Goal: Register for event/course

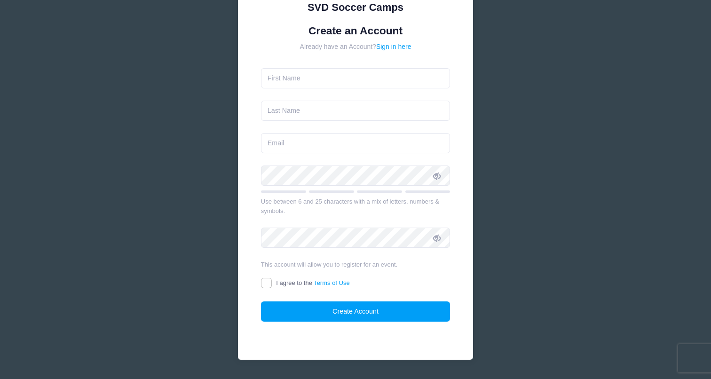
scroll to position [90, 0]
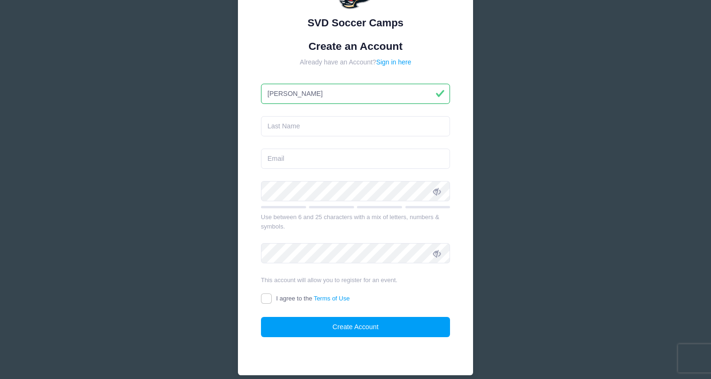
type input "[PERSON_NAME]"
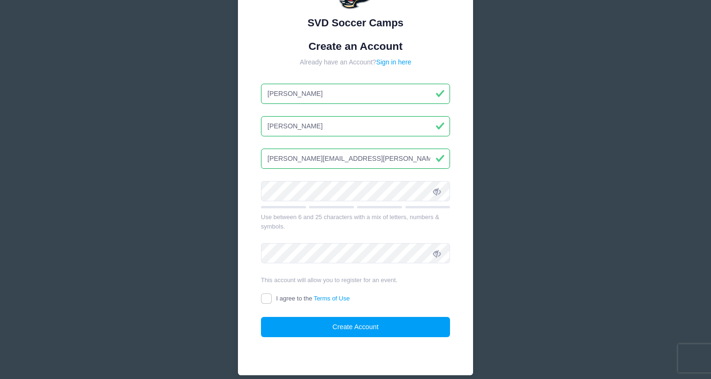
type input "[PERSON_NAME][EMAIL_ADDRESS][PERSON_NAME][DOMAIN_NAME]"
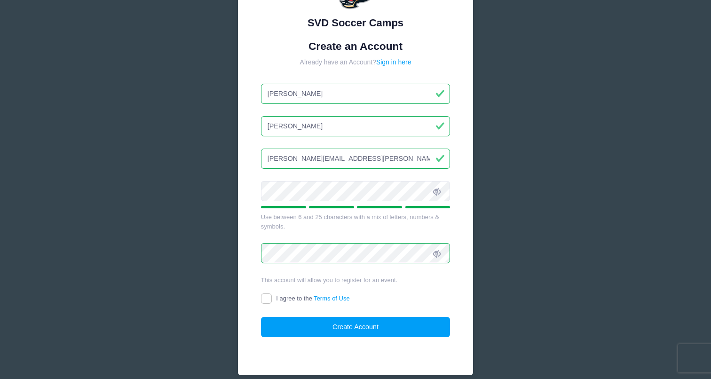
click at [267, 296] on input "I agree to the Terms of Use" at bounding box center [266, 299] width 11 height 11
checkbox input "true"
click at [323, 327] on button "Create Account" at bounding box center [356, 327] width 190 height 20
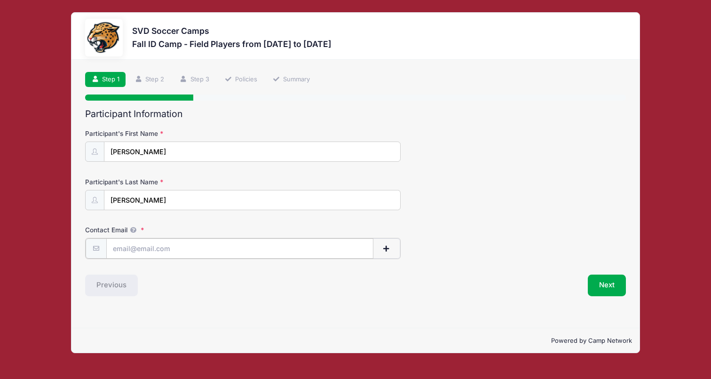
type input "[PERSON_NAME][EMAIL_ADDRESS][PERSON_NAME][DOMAIN_NAME]"
click at [388, 247] on span "button" at bounding box center [387, 248] width 8 height 7
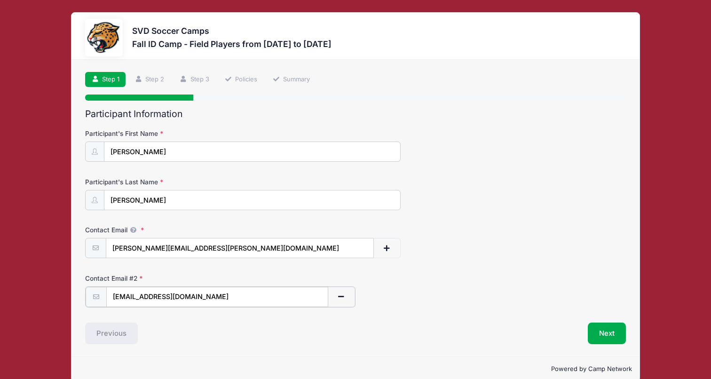
type input "josephfeola13@icloud.com"
click at [468, 323] on div "Next" at bounding box center [493, 333] width 275 height 22
click at [609, 329] on button "Next" at bounding box center [607, 333] width 38 height 22
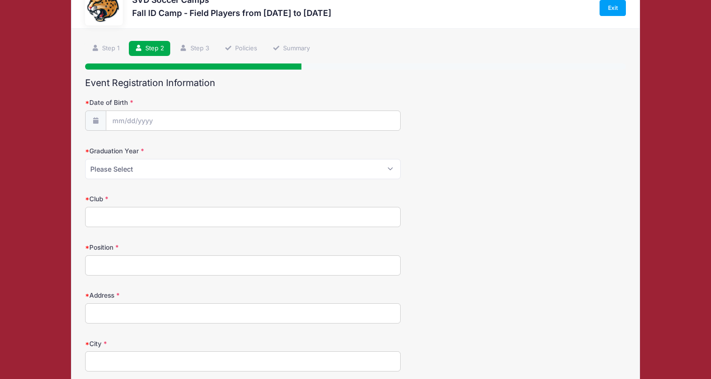
scroll to position [30, 0]
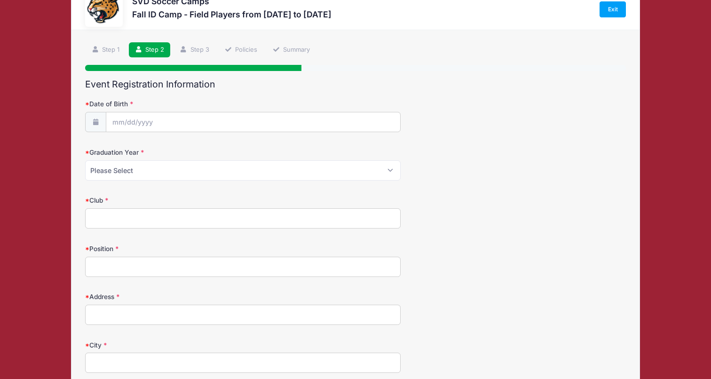
click at [214, 266] on input "Position" at bounding box center [243, 267] width 316 height 20
click at [141, 120] on input "Date of Birth" at bounding box center [253, 122] width 294 height 20
click at [129, 123] on input "Date of Birth" at bounding box center [253, 122] width 294 height 20
click at [206, 142] on span at bounding box center [206, 142] width 7 height 7
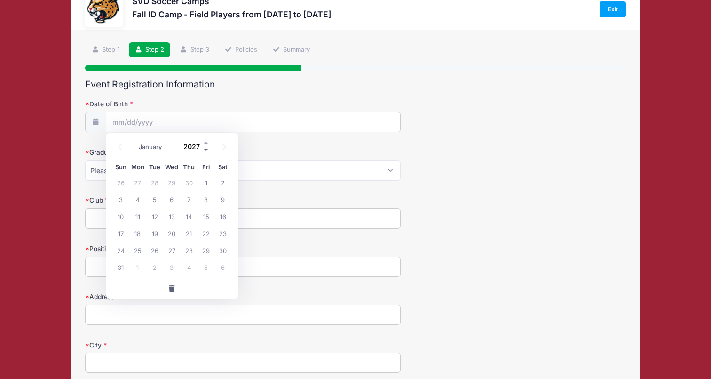
click at [207, 151] on span at bounding box center [206, 149] width 7 height 7
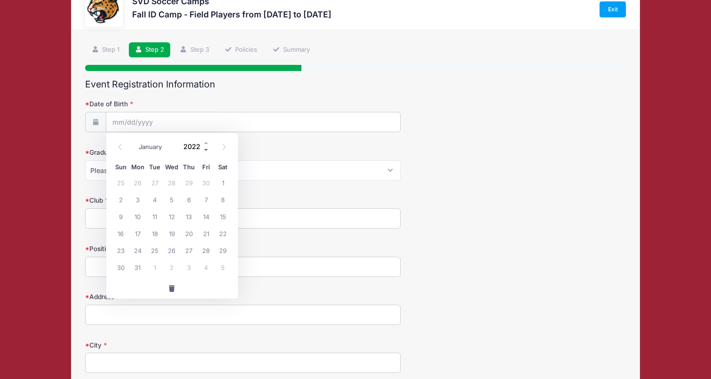
click at [207, 151] on span at bounding box center [206, 149] width 7 height 7
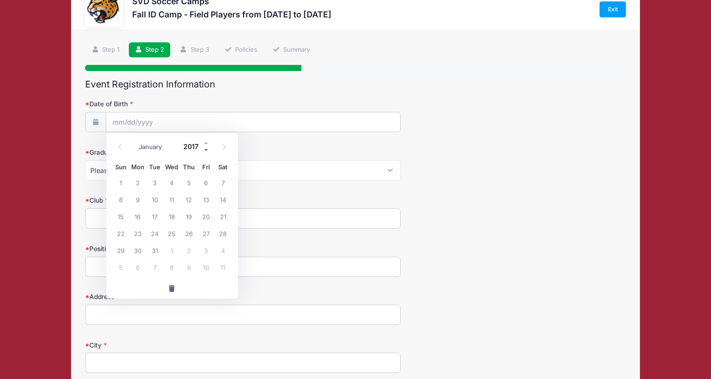
click at [207, 151] on span at bounding box center [206, 149] width 7 height 7
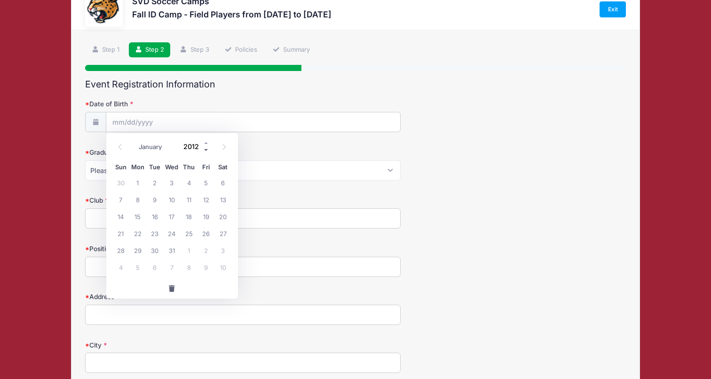
click at [207, 151] on span at bounding box center [206, 149] width 7 height 7
type input "2008"
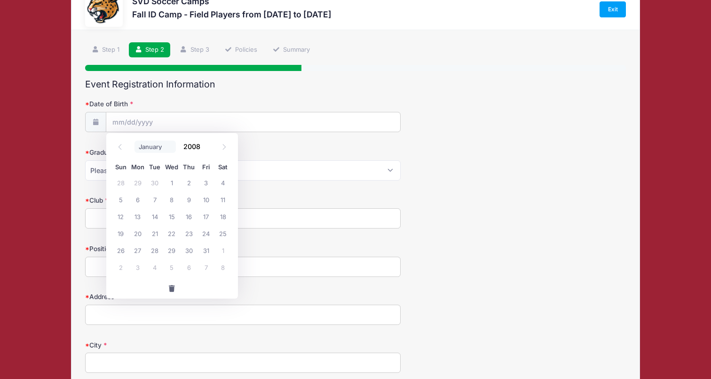
select select "11"
click at [172, 196] on span "10" at bounding box center [171, 199] width 17 height 17
type input "12/10/2008"
select select "2027"
click at [203, 216] on input "Club" at bounding box center [243, 218] width 316 height 20
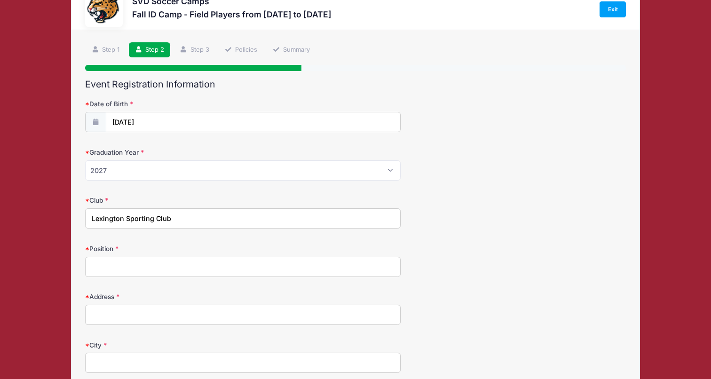
type input "Lexington Sporting Club"
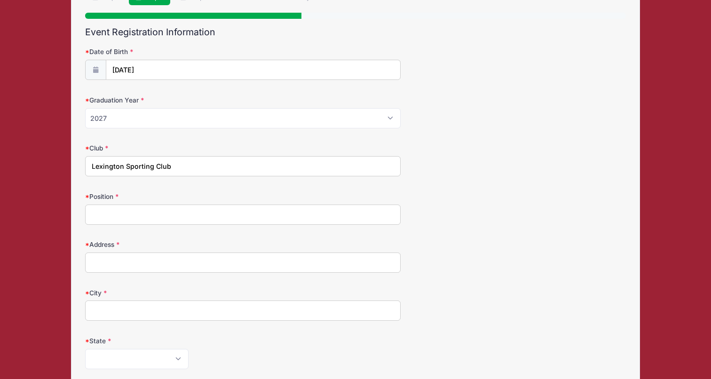
scroll to position [88, 0]
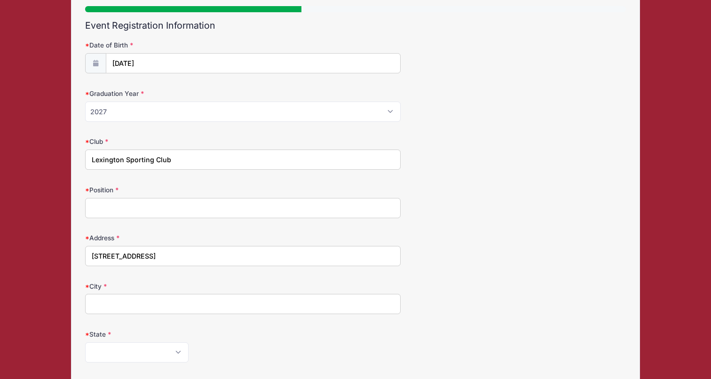
type input "2505 Mansion View Court"
type input "Lexington"
click at [504, 255] on div "Address 2505 Mansion View Court" at bounding box center [355, 249] width 541 height 33
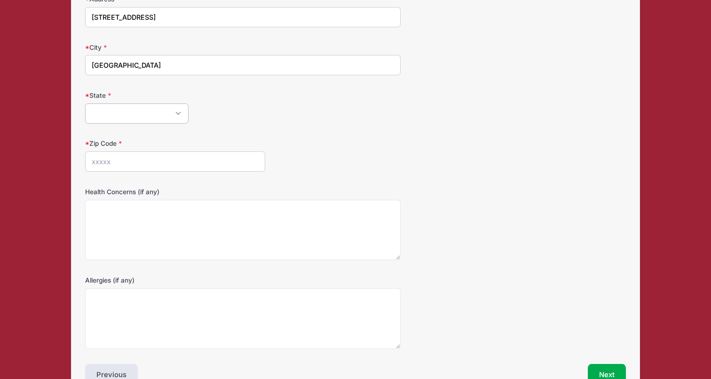
scroll to position [353, 0]
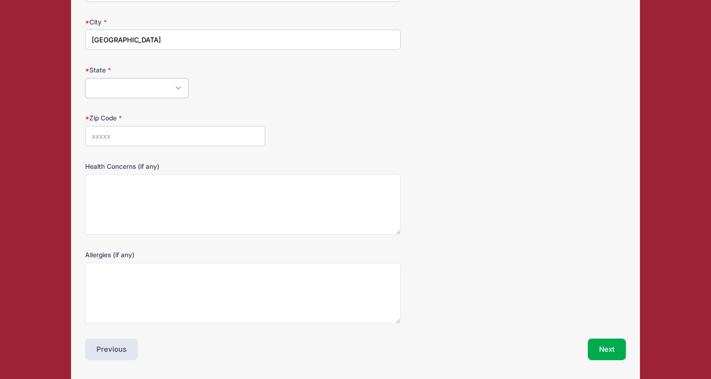
select select "KY"
type input "40513"
click at [335, 101] on form "Date of Birth 12/10/2008 Graduation Year Please Select 2024 2025 2026 2027 2028…" at bounding box center [355, 49] width 541 height 547
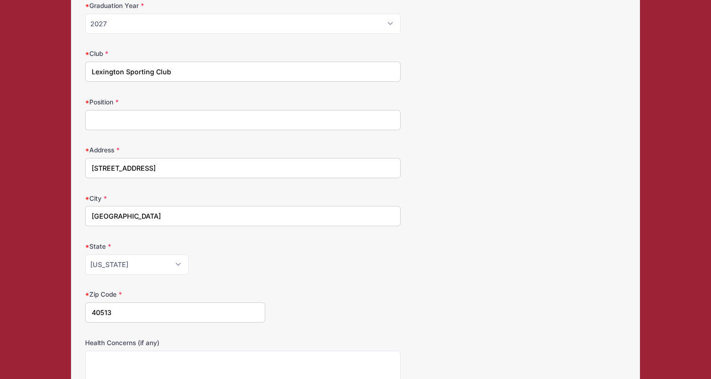
scroll to position [170, 0]
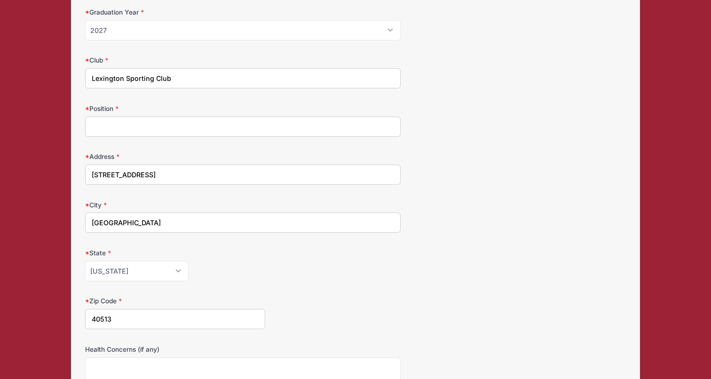
click at [206, 128] on input "Position" at bounding box center [243, 127] width 316 height 20
type input "wing"
click at [463, 232] on form "Date of Birth 12/10/2008 Graduation Year Please Select 2024 2025 2026 2027 2028…" at bounding box center [355, 232] width 541 height 547
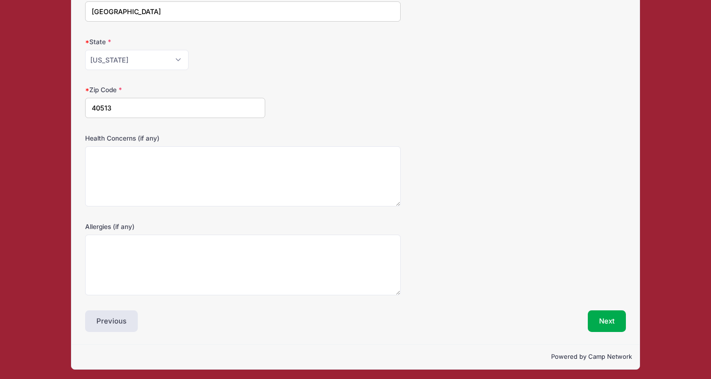
scroll to position [381, 0]
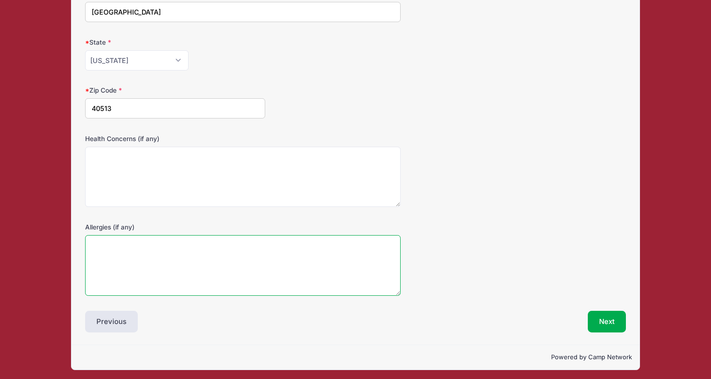
click at [354, 247] on textarea "Allergies (if any)" at bounding box center [243, 265] width 316 height 61
type textarea "peanut, tree nut"
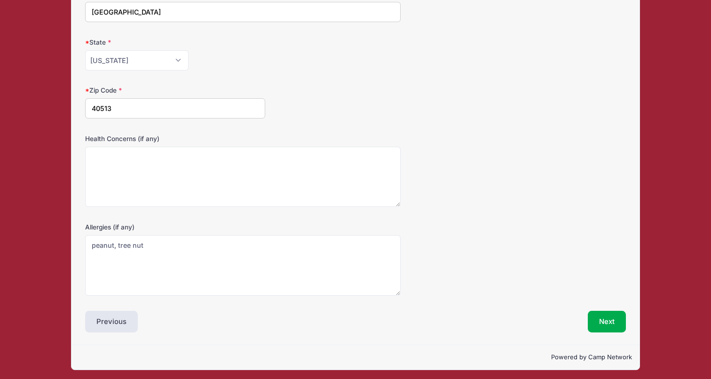
click at [530, 204] on div "Health Concerns (if any)" at bounding box center [355, 170] width 541 height 73
click at [606, 315] on button "Next" at bounding box center [607, 322] width 38 height 22
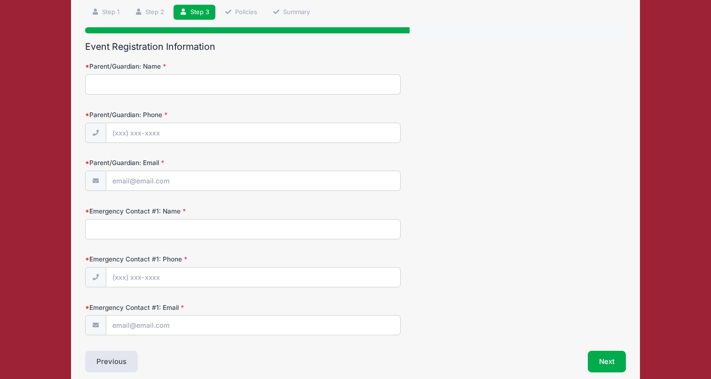
scroll to position [0, 0]
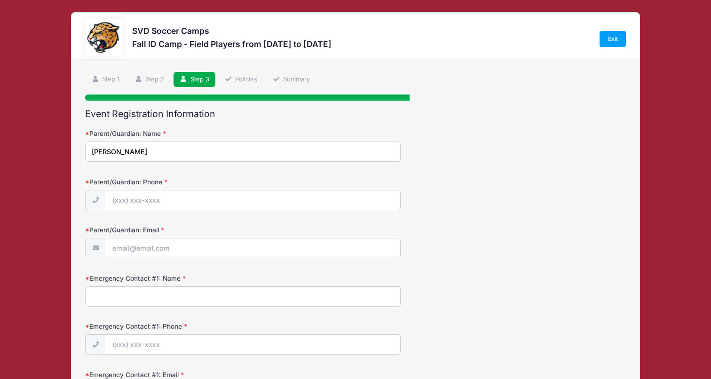
type input "David Feola"
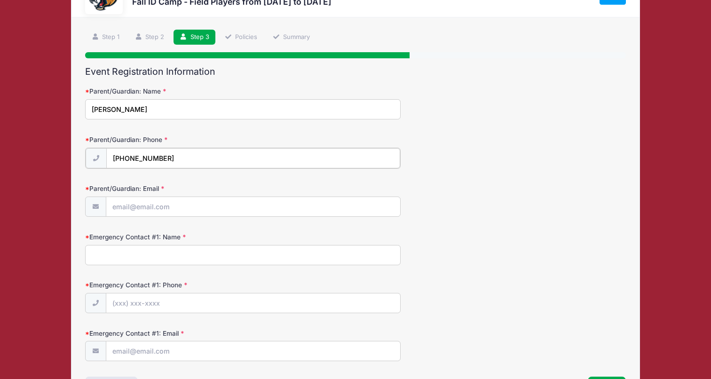
scroll to position [48, 0]
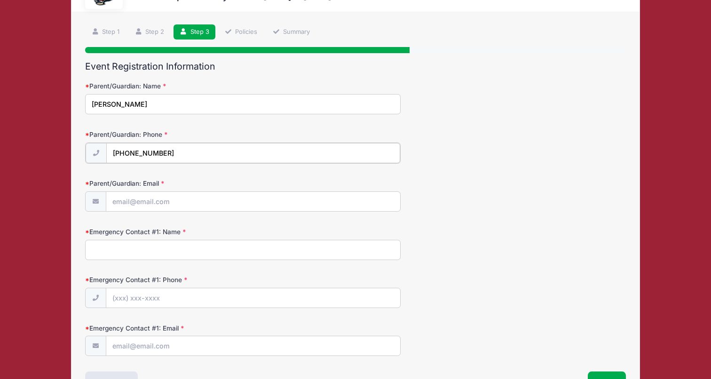
type input "(859) 312-4885"
type input "[PERSON_NAME][EMAIL_ADDRESS][PERSON_NAME][DOMAIN_NAME]"
click at [529, 202] on div "Parent/Guardian: Email david.feola@uky.edu" at bounding box center [355, 194] width 541 height 33
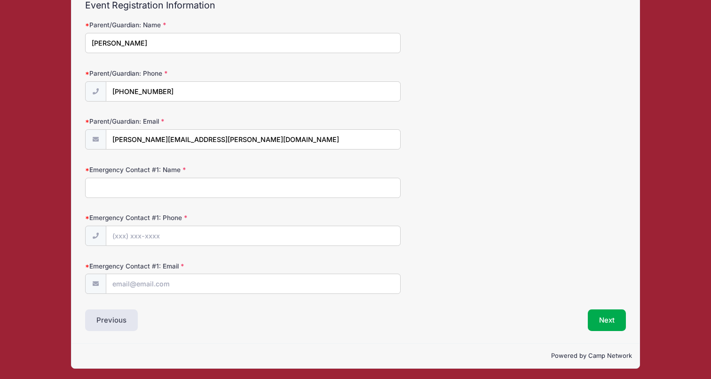
scroll to position [108, 0]
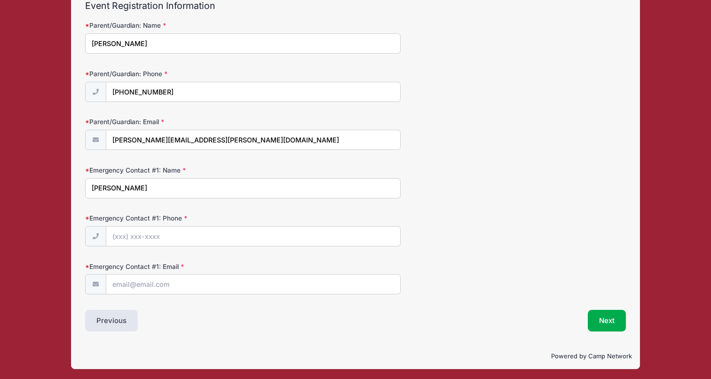
type input "Kathryn Feola"
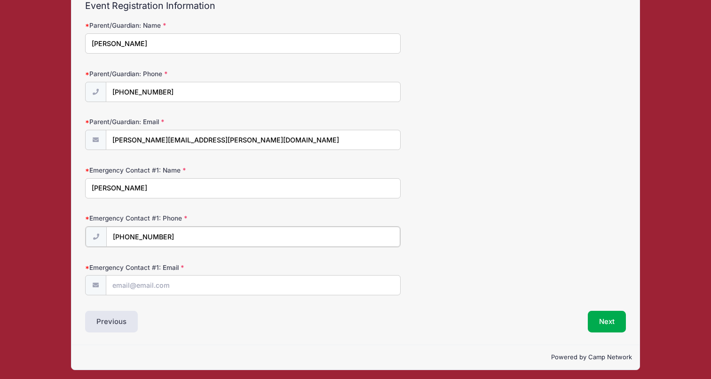
type input "(859) 552-8457"
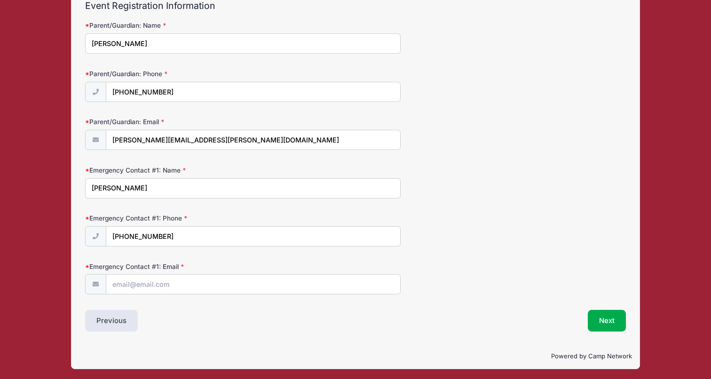
click at [486, 232] on div "Emergency Contact #1: Phone (859) 552-8457" at bounding box center [355, 230] width 541 height 33
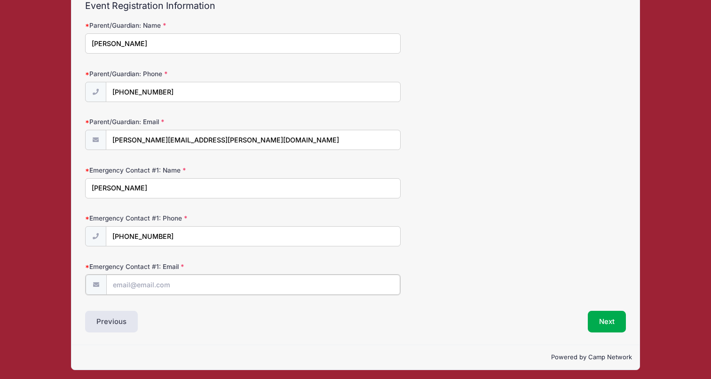
click at [200, 283] on input "Emergency Contact #1: Email" at bounding box center [253, 285] width 294 height 20
type input "katie@theagencyky.com"
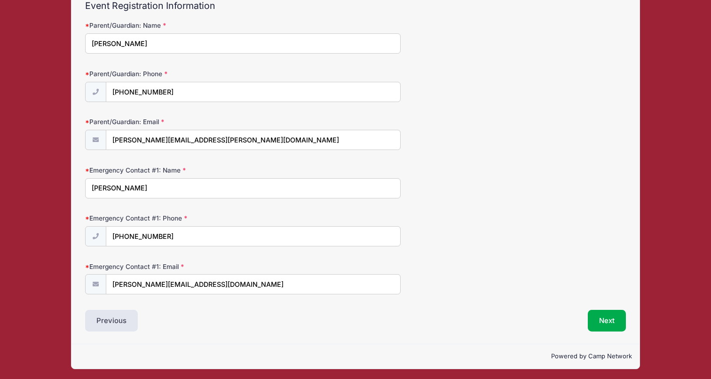
click at [491, 267] on div "Emergency Contact #1: Email katie@theagencyky.com" at bounding box center [355, 278] width 541 height 33
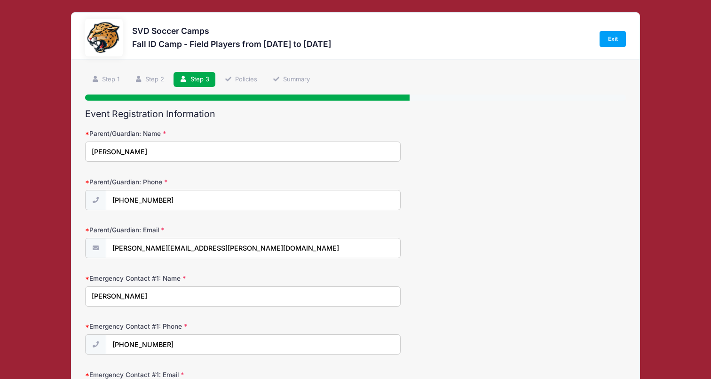
scroll to position [0, 0]
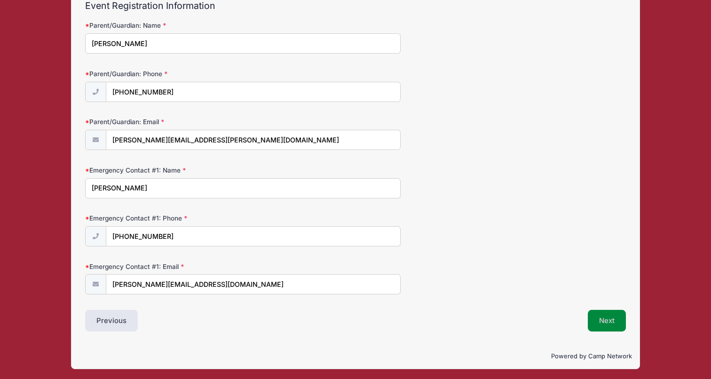
click at [611, 316] on button "Next" at bounding box center [607, 321] width 38 height 22
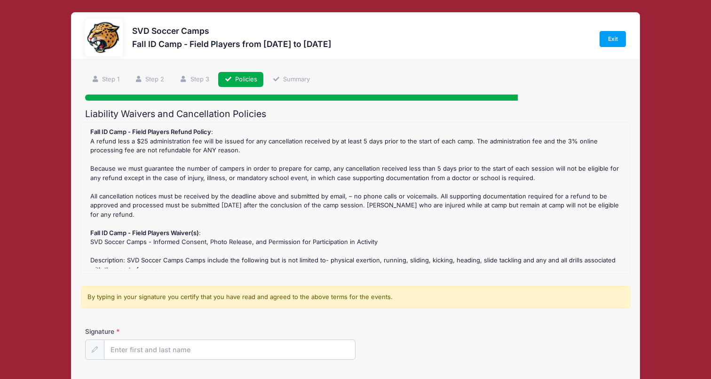
click at [304, 176] on div "Fall ID Camp - Field Players Refund Policy : A refund less a $25 administration…" at bounding box center [356, 198] width 540 height 141
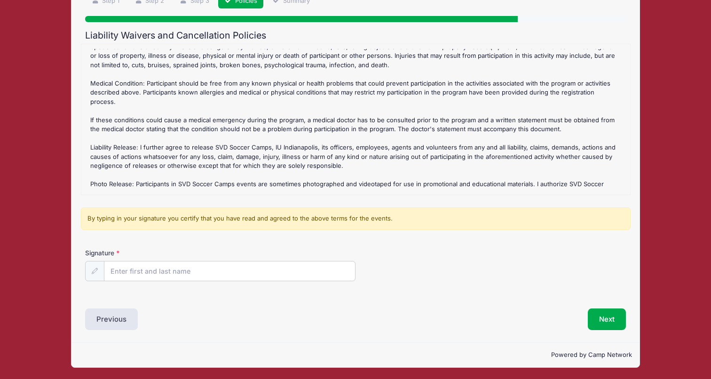
scroll to position [78, 0]
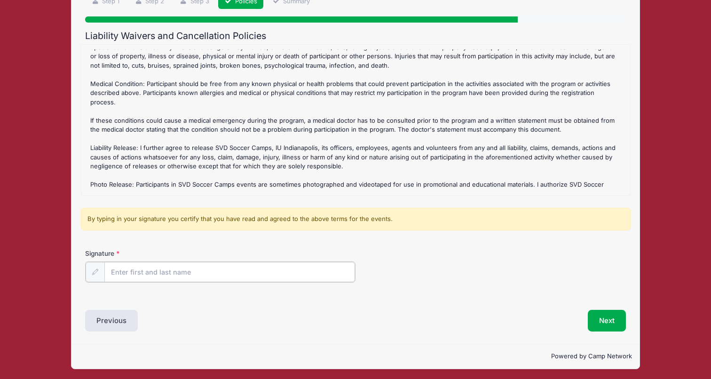
click at [242, 271] on input "Signature" at bounding box center [229, 272] width 251 height 20
type input "J"
type input "David Feola"
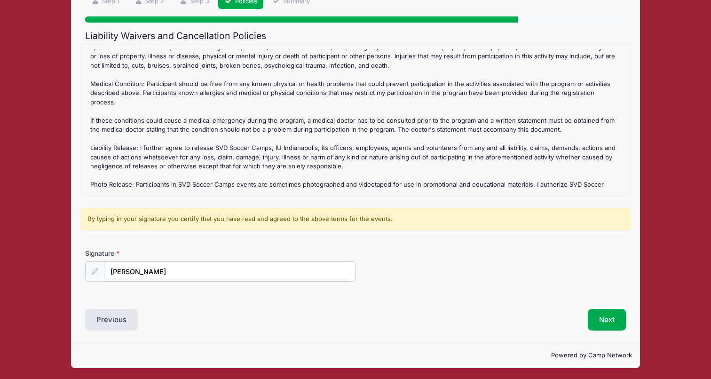
click at [483, 247] on form "Fall ID Camp - Field Players Refund Policy : A refund less a $25 administration…" at bounding box center [355, 170] width 541 height 253
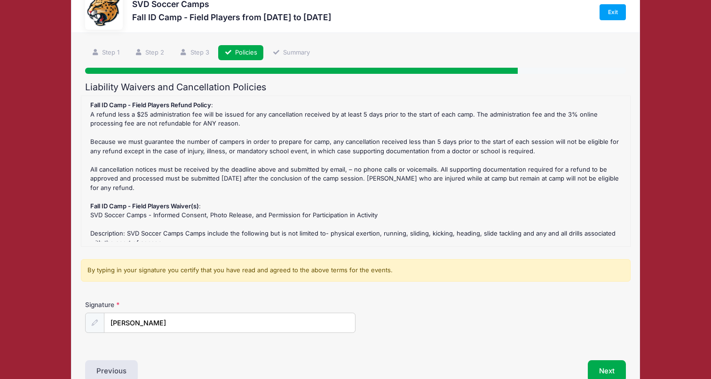
scroll to position [0, 0]
click at [605, 366] on button "Next" at bounding box center [607, 371] width 38 height 22
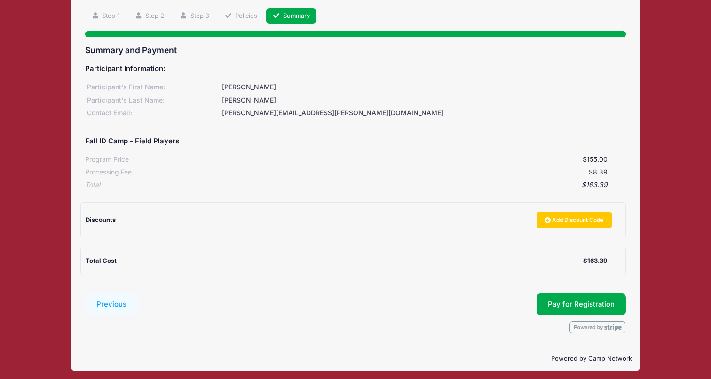
scroll to position [63, 0]
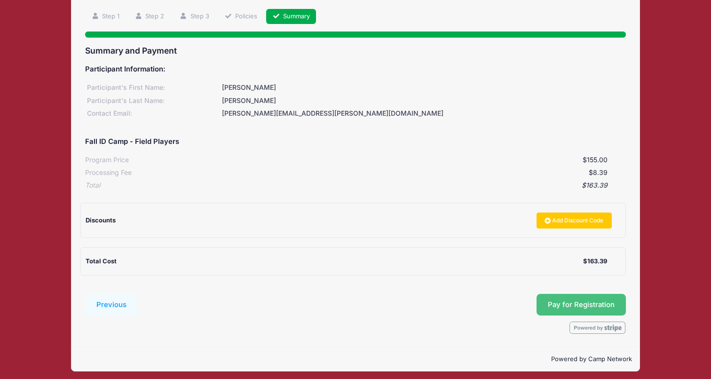
click at [574, 300] on button "Pay for Registration" at bounding box center [581, 305] width 89 height 22
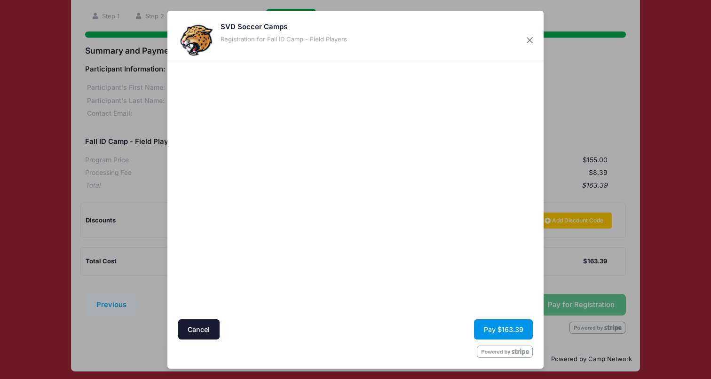
click at [494, 330] on button "Pay $163.39" at bounding box center [503, 329] width 59 height 20
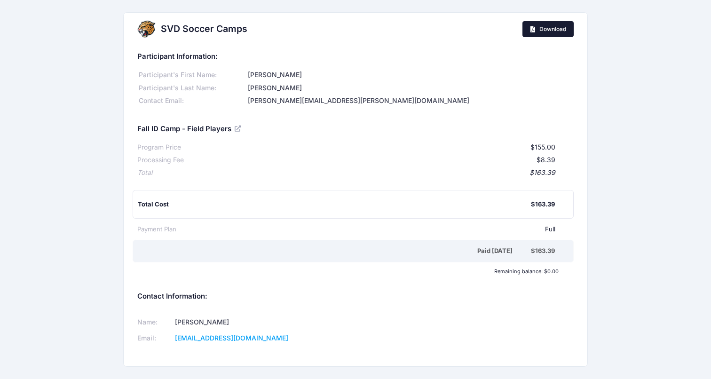
click at [552, 28] on span "Download" at bounding box center [553, 28] width 27 height 7
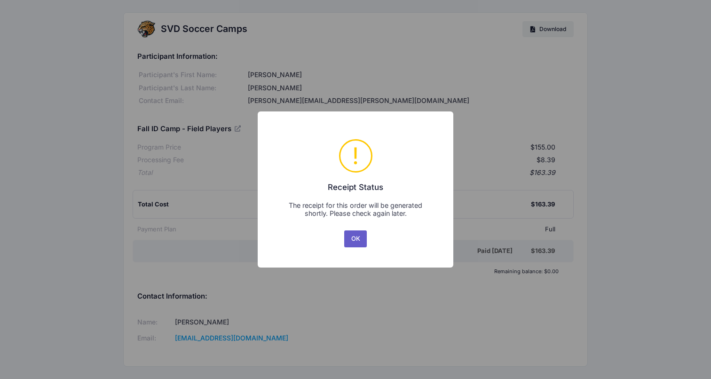
click at [359, 241] on button "OK" at bounding box center [355, 239] width 23 height 17
